Goal: Task Accomplishment & Management: Use online tool/utility

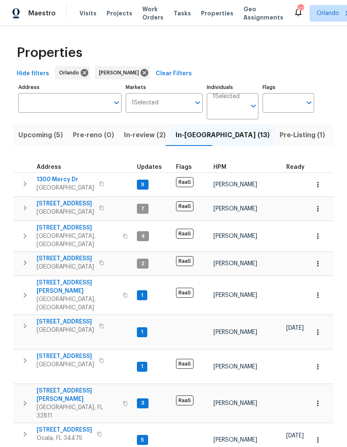
click at [30, 143] on button "Upcoming (5)" at bounding box center [40, 135] width 54 height 22
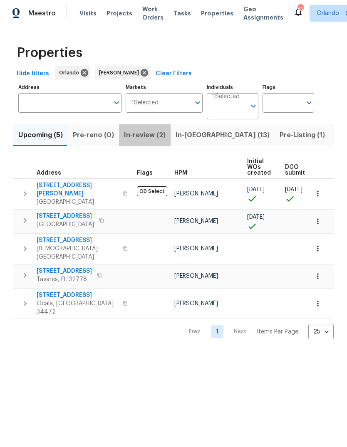
click at [141, 141] on span "In-review (2)" at bounding box center [145, 135] width 42 height 12
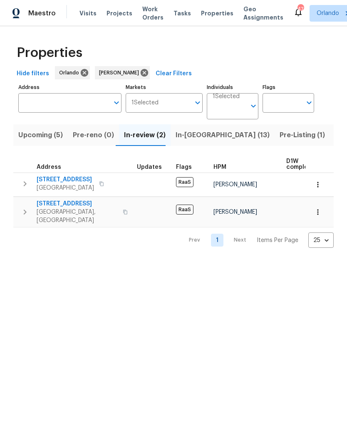
click at [189, 131] on span "In-reno (13)" at bounding box center [223, 135] width 94 height 12
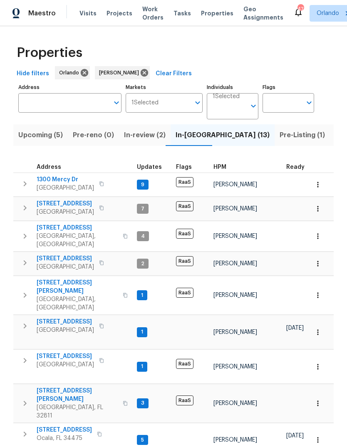
click at [28, 136] on span "Upcoming (5)" at bounding box center [40, 135] width 45 height 12
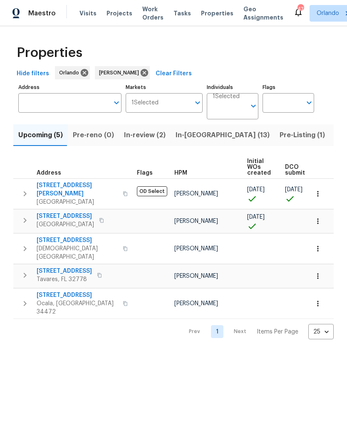
click at [143, 139] on span "In-review (2)" at bounding box center [145, 135] width 42 height 12
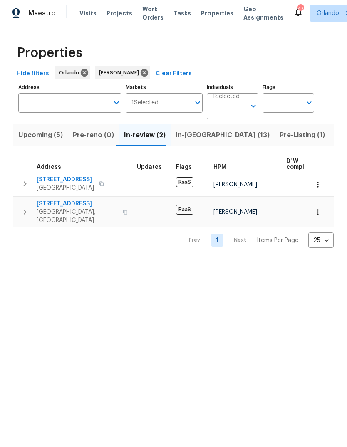
click at [176, 127] on button "In-reno (13)" at bounding box center [223, 135] width 104 height 22
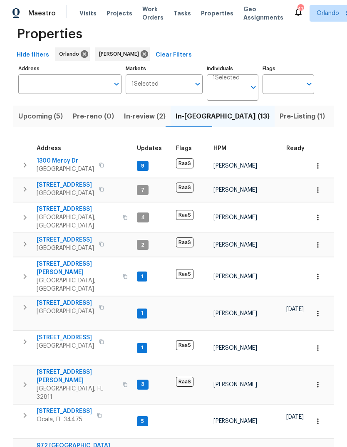
scroll to position [44, 0]
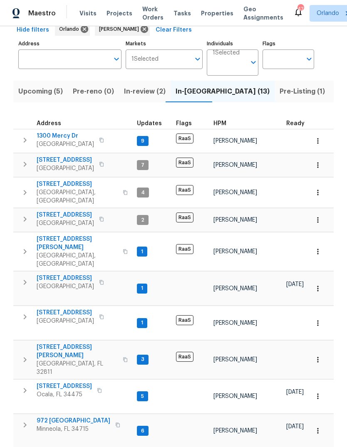
click at [113, 419] on button "button" at bounding box center [118, 425] width 10 height 12
click at [318, 427] on icon "button" at bounding box center [318, 431] width 8 height 8
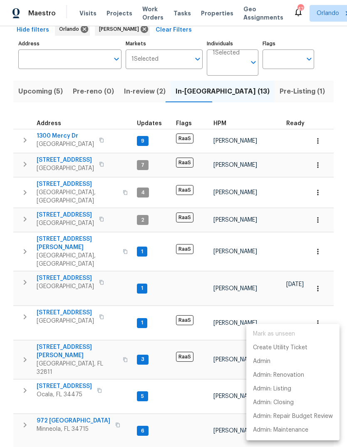
click at [46, 360] on div at bounding box center [173, 223] width 347 height 447
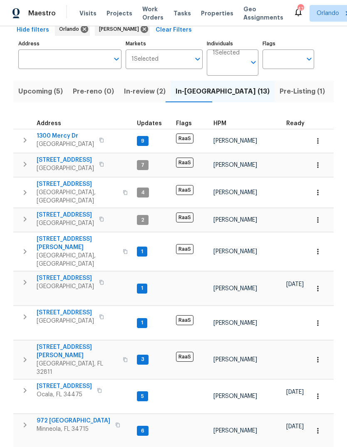
click at [58, 417] on span "972 Forest Hill Dr" at bounding box center [74, 421] width 74 height 8
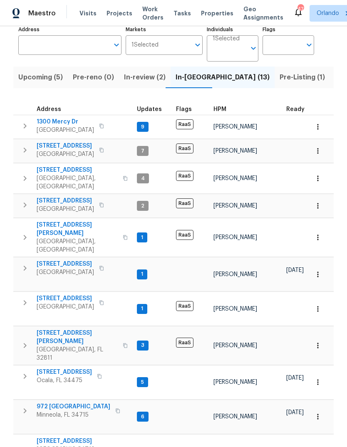
scroll to position [57, 0]
click at [50, 260] on span "7655 SW 80th Pl" at bounding box center [65, 264] width 57 height 8
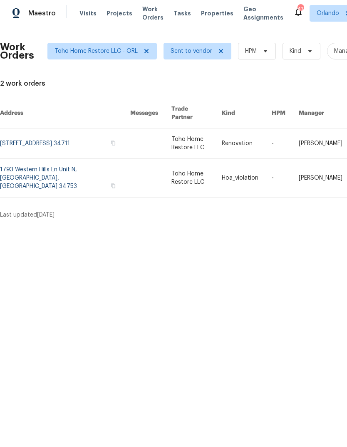
click at [147, 17] on span "Work Orders" at bounding box center [152, 13] width 21 height 17
click at [142, 17] on span "Work Orders" at bounding box center [152, 13] width 21 height 17
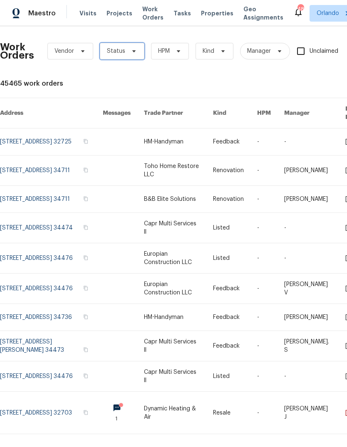
click at [135, 56] on span "Status" at bounding box center [122, 51] width 45 height 17
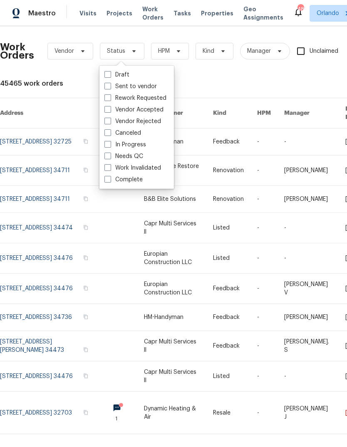
click at [122, 155] on label "Needs QC" at bounding box center [123, 156] width 39 height 8
click at [110, 155] on input "Needs QC" at bounding box center [106, 154] width 5 height 5
checkbox input "true"
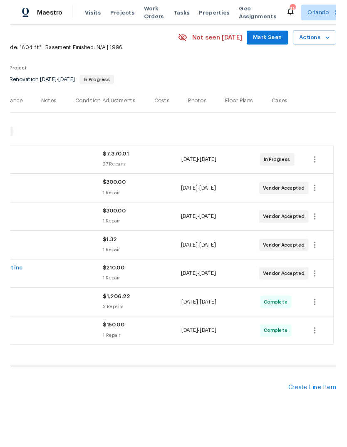
scroll to position [31, 123]
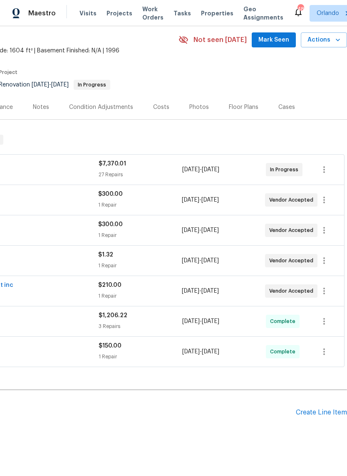
click at [334, 40] on icon "button" at bounding box center [338, 40] width 8 height 8
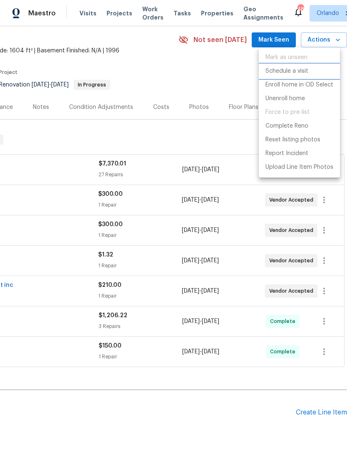
click at [313, 71] on li "Schedule a visit" at bounding box center [299, 71] width 81 height 14
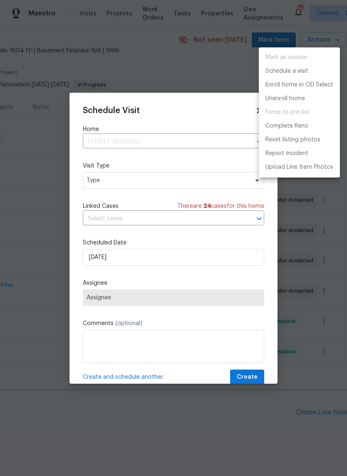
click at [101, 182] on div at bounding box center [173, 238] width 347 height 476
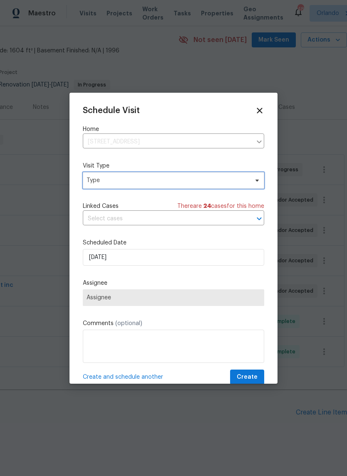
click at [102, 184] on span "Type" at bounding box center [168, 180] width 162 height 8
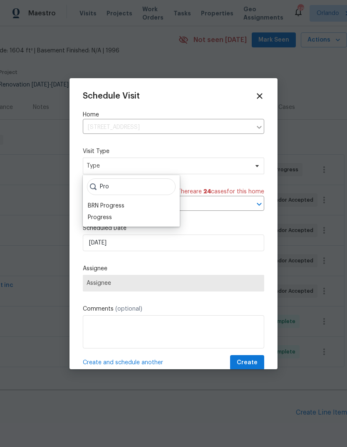
type input "Pro"
click at [99, 221] on div "Progress" at bounding box center [100, 217] width 24 height 8
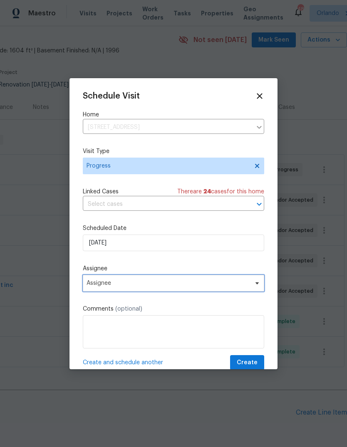
click at [96, 287] on span "Assignee" at bounding box center [168, 283] width 163 height 7
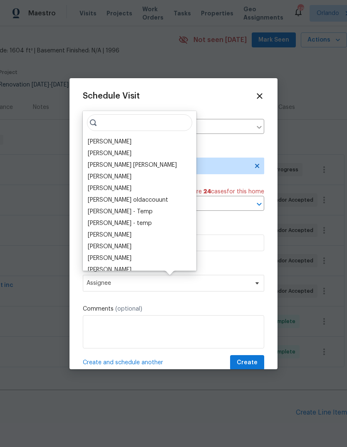
click at [101, 145] on div "[PERSON_NAME]" at bounding box center [110, 142] width 44 height 8
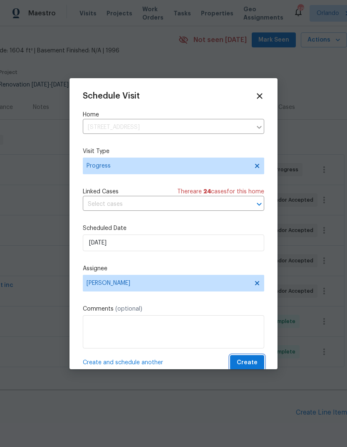
click at [250, 362] on span "Create" at bounding box center [247, 363] width 21 height 10
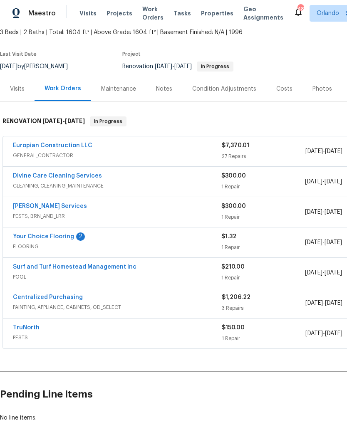
scroll to position [31, 0]
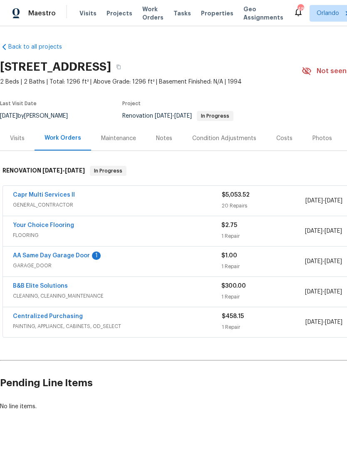
click at [40, 253] on link "AA Same Day Garage Door" at bounding box center [51, 256] width 77 height 6
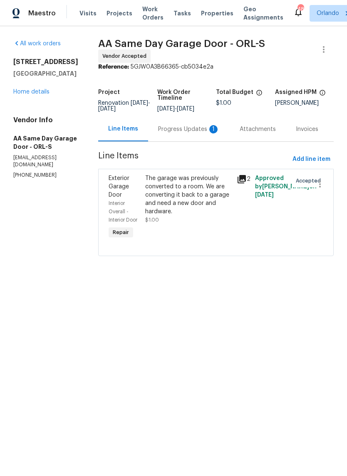
click at [176, 131] on div "Progress Updates 1" at bounding box center [189, 129] width 62 height 8
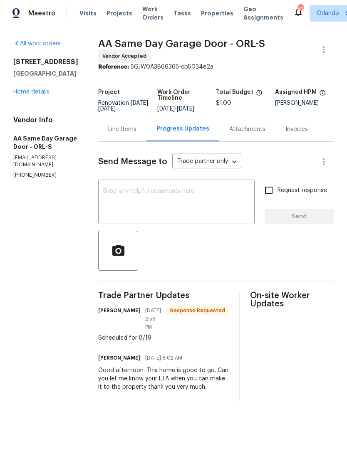
click at [154, 196] on textarea at bounding box center [176, 202] width 146 height 29
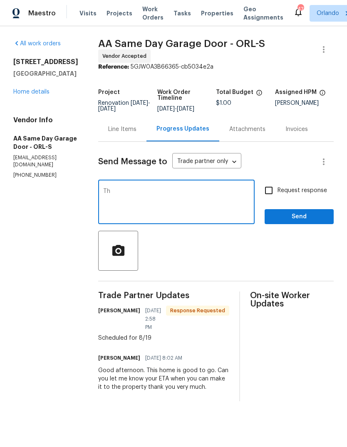
type textarea "Tha"
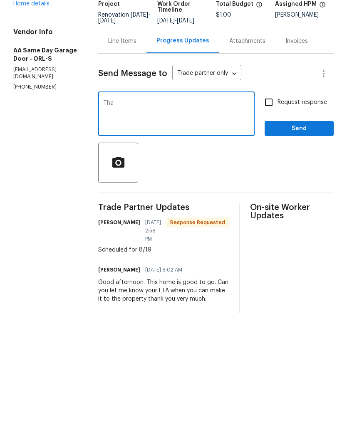
click at [20, 89] on link "Home details" at bounding box center [31, 92] width 36 height 6
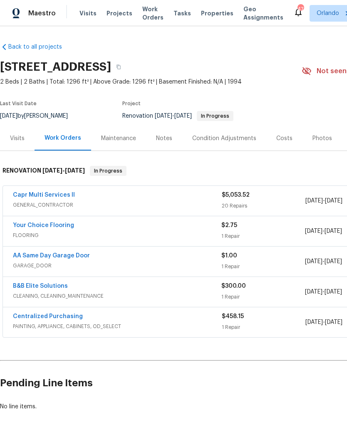
click at [20, 193] on link "Capr Multi Services ll" at bounding box center [44, 195] width 62 height 6
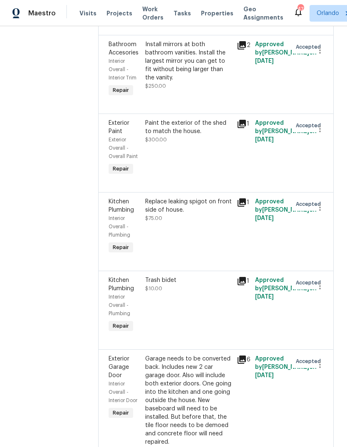
scroll to position [1312, 0]
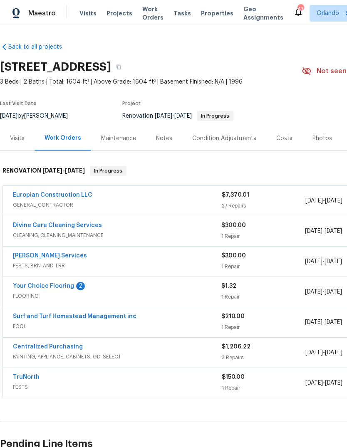
click at [37, 257] on link "Massey Services" at bounding box center [50, 256] width 74 height 6
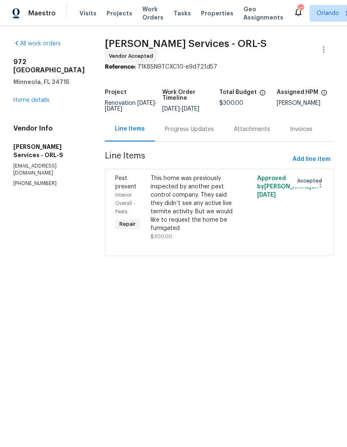
click at [189, 134] on div "Progress Updates" at bounding box center [189, 129] width 49 height 8
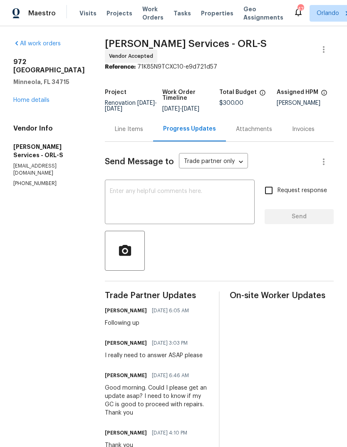
click at [203, 207] on textarea at bounding box center [180, 202] width 140 height 29
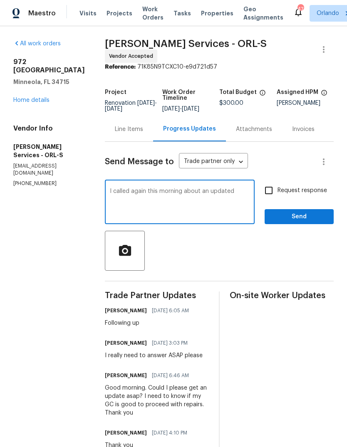
type textarea "I called again this morning about an updated"
click at [309, 213] on button "Send" at bounding box center [299, 216] width 69 height 15
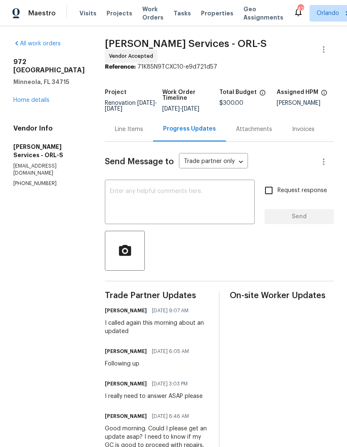
click at [23, 97] on link "Home details" at bounding box center [31, 100] width 36 height 6
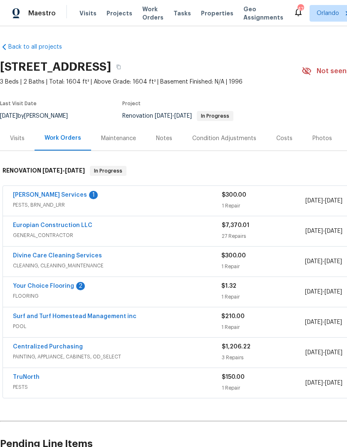
click at [36, 202] on span "PESTS, BRN_AND_LRR" at bounding box center [117, 205] width 209 height 8
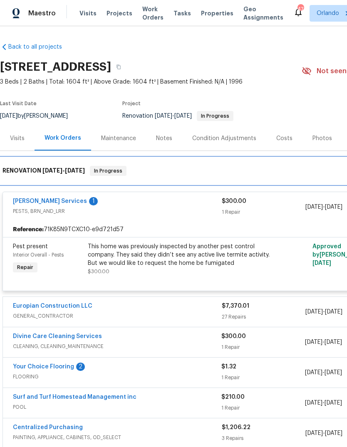
click at [18, 184] on div "RENOVATION 7/29/25 - 8/29/25 In Progress" at bounding box center [235, 171] width 470 height 27
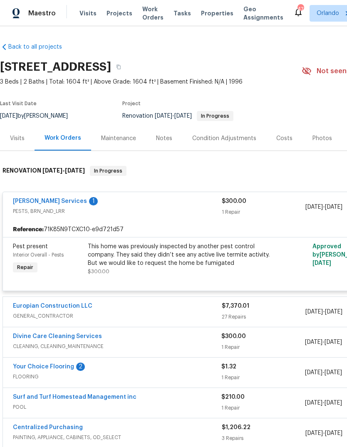
click at [32, 204] on link "Massey Services" at bounding box center [50, 201] width 74 height 6
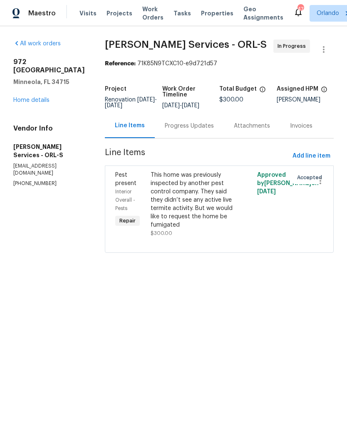
click at [191, 130] on div "Progress Updates" at bounding box center [189, 126] width 49 height 8
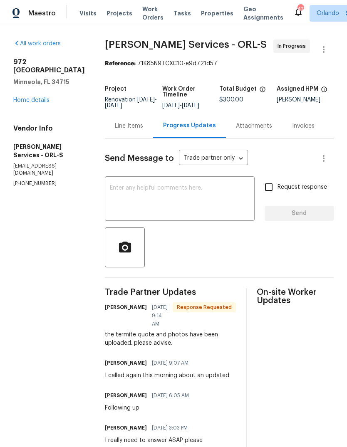
click at [143, 130] on div "Line Items" at bounding box center [129, 126] width 28 height 8
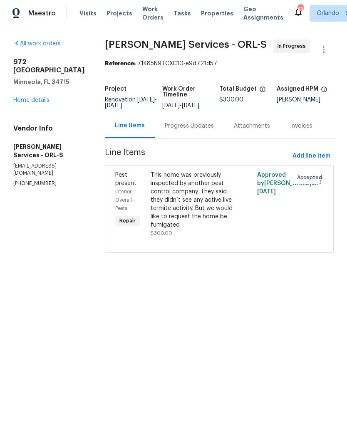
click at [207, 204] on div "This home was previously inspected by another pest control company. They said t…" at bounding box center [193, 200] width 84 height 58
click at [182, 131] on div "Progress Updates 1" at bounding box center [194, 126] width 61 height 17
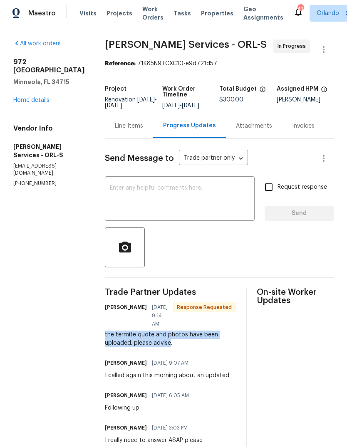
copy div "the termite quote and photos have been uploaded. please advise"
click at [198, 201] on textarea at bounding box center [180, 199] width 140 height 29
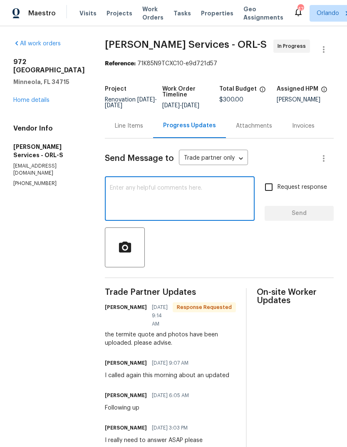
click at [142, 130] on div "Line Items" at bounding box center [129, 126] width 28 height 8
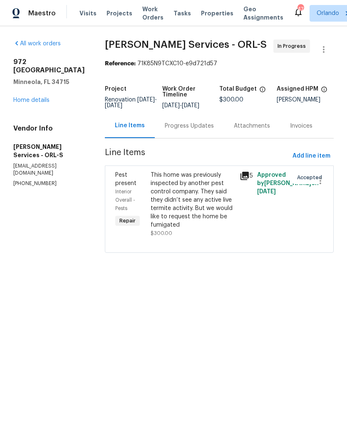
click at [207, 198] on div "This home was previously inspected by another pest control company. They said t…" at bounding box center [193, 200] width 84 height 58
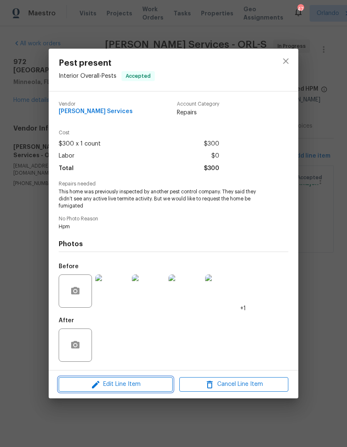
click at [138, 383] on span "Edit Line Item" at bounding box center [115, 384] width 109 height 10
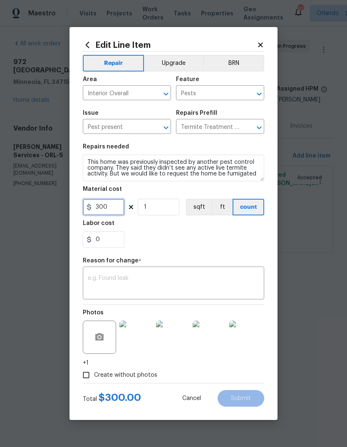
click at [113, 206] on input "300" at bounding box center [104, 207] width 42 height 17
type input "500"
click at [232, 273] on div "x ​" at bounding box center [173, 284] width 181 height 31
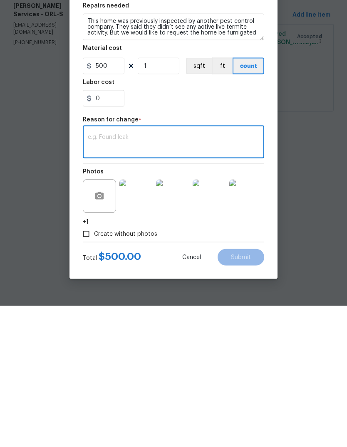
click at [193, 275] on textarea at bounding box center [173, 283] width 171 height 17
type textarea "Treatment"
click at [252, 390] on button "Submit" at bounding box center [241, 398] width 47 height 17
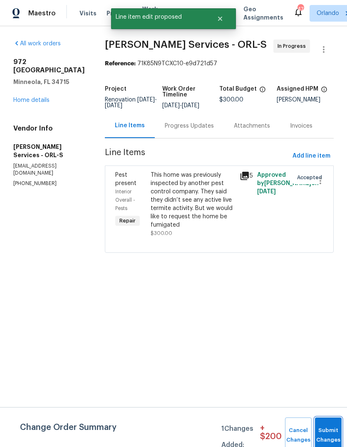
click at [331, 431] on button "Submit Changes" at bounding box center [328, 436] width 27 height 36
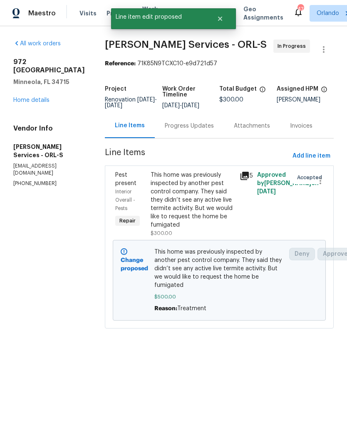
click at [192, 129] on div "Progress Updates" at bounding box center [189, 126] width 49 height 8
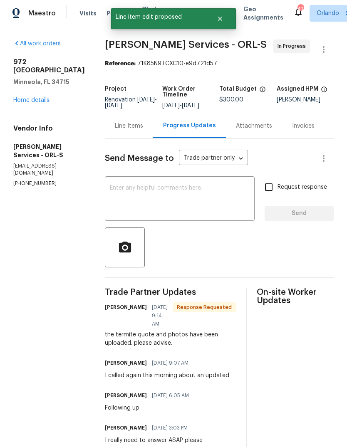
click at [199, 211] on textarea at bounding box center [180, 199] width 140 height 29
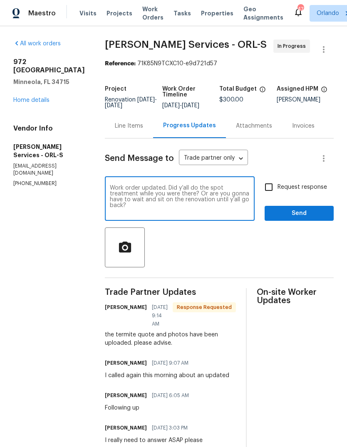
click at [204, 193] on textarea "Work order updated. Did y’all do the spot treatment while you were there? Or ar…" at bounding box center [180, 199] width 140 height 29
click at [245, 200] on textarea "Work order updated. Did you all do the spot treatment while you were there? Or …" at bounding box center [180, 199] width 140 height 29
click at [181, 211] on textarea "Work order updated. Did you all do the spot treatment while you were there? Or …" at bounding box center [180, 199] width 140 height 29
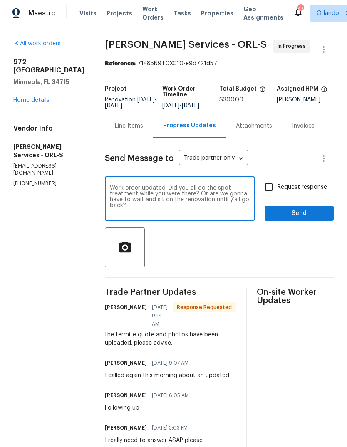
click at [180, 211] on textarea "Work order updated. Did you all do the spot treatment while you were there? Or …" at bounding box center [180, 199] width 140 height 29
type textarea "Work order updated. Did you all do the spot treatment while you were there? Or …"
click at [300, 221] on button "Send" at bounding box center [299, 213] width 69 height 15
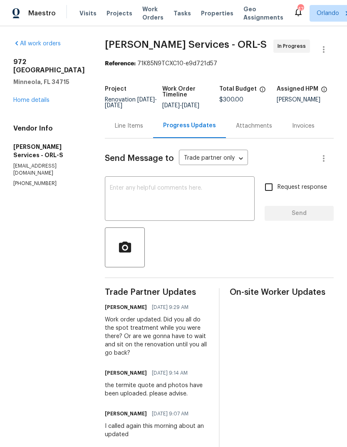
scroll to position [138, 0]
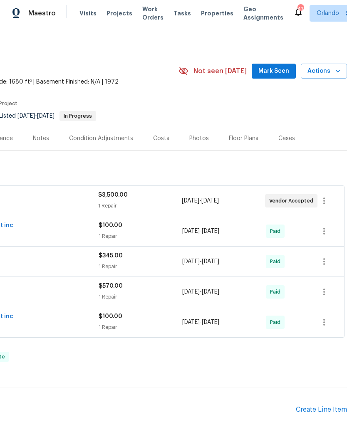
scroll to position [0, 123]
click at [335, 67] on icon "button" at bounding box center [338, 71] width 8 height 8
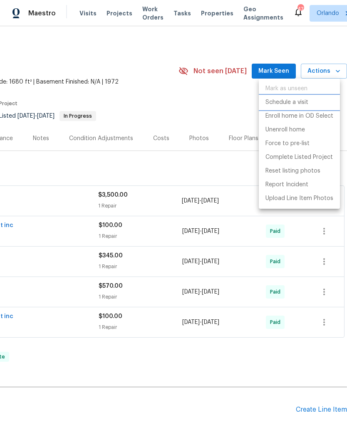
click at [303, 98] on p "Schedule a visit" at bounding box center [286, 102] width 43 height 9
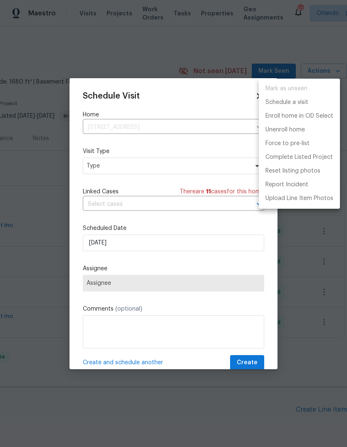
click at [97, 174] on div at bounding box center [173, 223] width 347 height 447
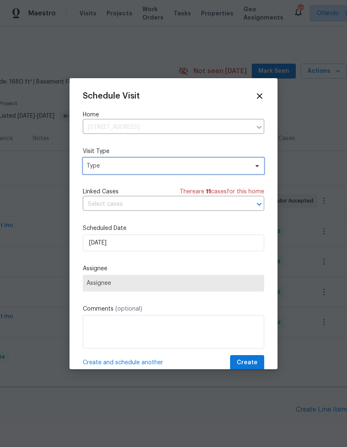
click at [105, 171] on span "Type" at bounding box center [173, 166] width 181 height 17
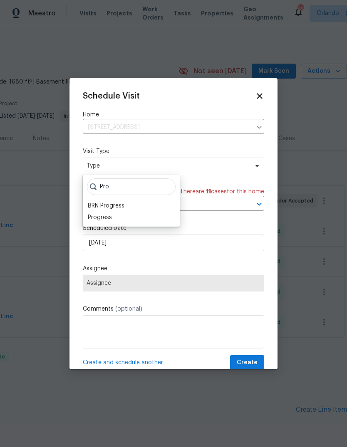
type input "Pro"
click at [97, 217] on div "Progress" at bounding box center [100, 217] width 24 height 8
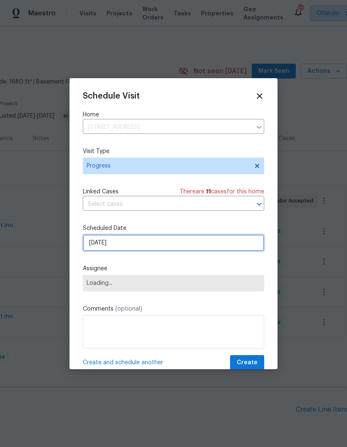
click at [94, 241] on input "[DATE]" at bounding box center [173, 243] width 181 height 17
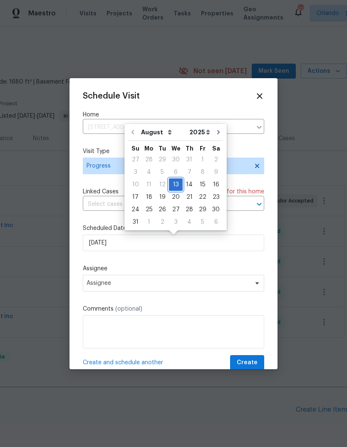
click at [173, 183] on div "13" at bounding box center [176, 185] width 14 height 12
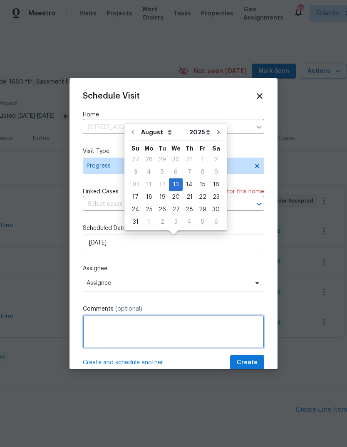
click at [95, 331] on textarea at bounding box center [173, 331] width 181 height 33
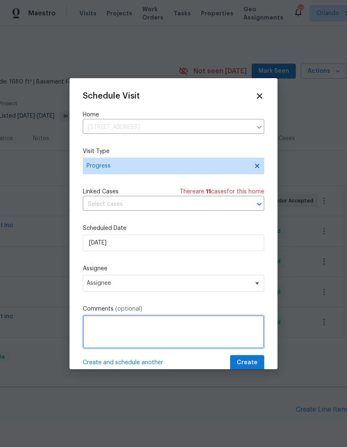
scroll to position [30, 0]
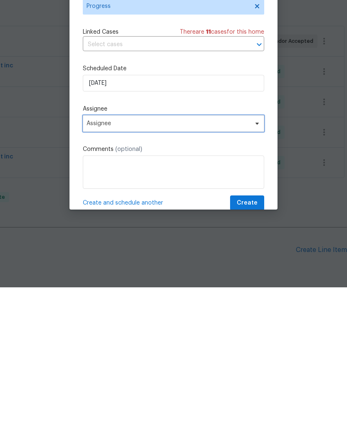
click at [99, 275] on span "Assignee" at bounding box center [173, 283] width 181 height 17
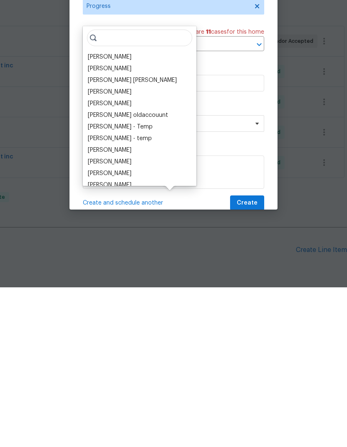
click at [102, 213] on div "[PERSON_NAME]" at bounding box center [110, 217] width 44 height 8
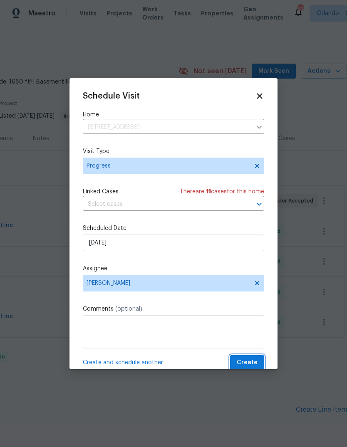
click at [249, 363] on span "Create" at bounding box center [247, 363] width 21 height 10
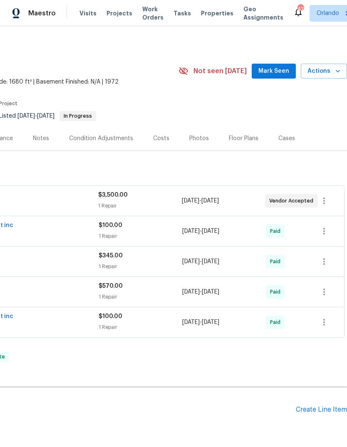
scroll to position [0, 123]
click at [332, 66] on span "Actions" at bounding box center [323, 71] width 33 height 10
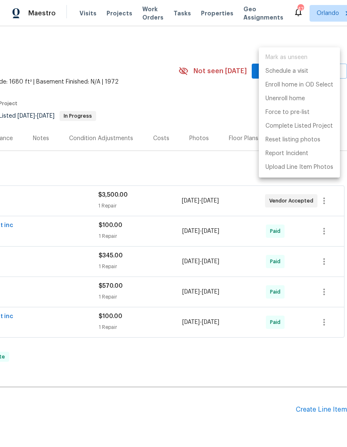
click at [231, 79] on div at bounding box center [173, 223] width 347 height 447
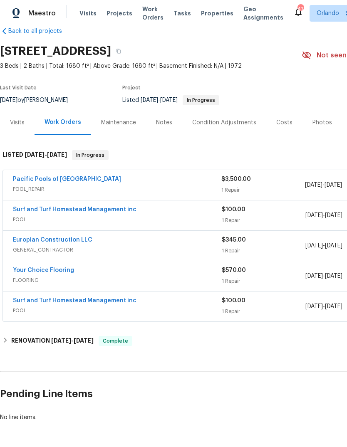
scroll to position [15, 0]
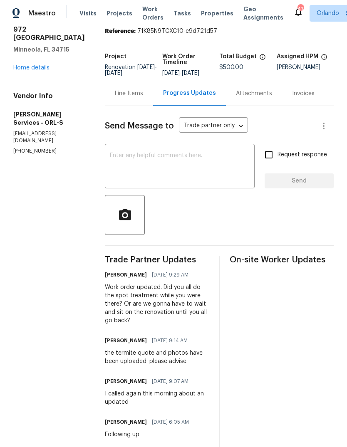
scroll to position [32, 0]
